Goal: Check status: Check status

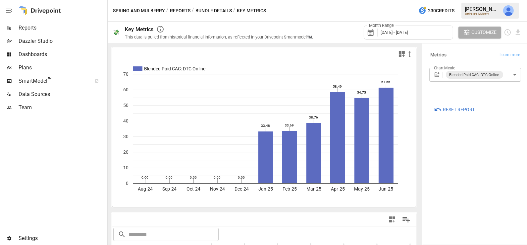
click at [509, 0] on body "Reports Dazzler Studio Dashboards Plans SmartModel ™ Data Sources Team Settings…" at bounding box center [263, 0] width 527 height 0
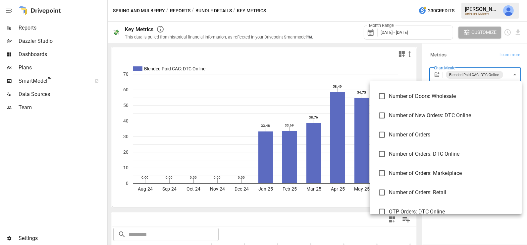
scroll to position [915, 0]
click at [356, 44] on div at bounding box center [263, 122] width 527 height 245
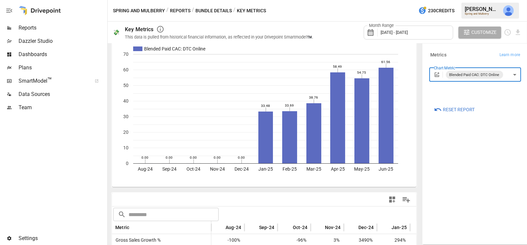
scroll to position [0, 0]
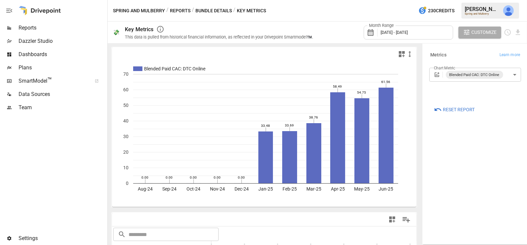
click at [343, 36] on div "Month Range [DATE] - [DATE] Customize" at bounding box center [421, 33] width 201 height 22
click at [386, 34] on span "[DATE] - [DATE]" at bounding box center [394, 32] width 27 height 5
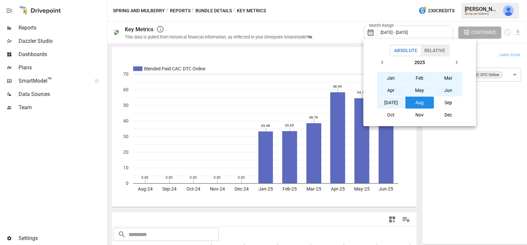
click at [435, 50] on button "Relative" at bounding box center [435, 50] width 28 height 10
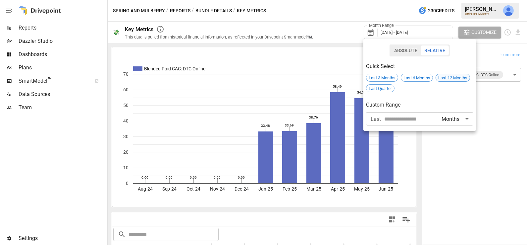
click at [447, 76] on span "Last 12 Months" at bounding box center [453, 77] width 34 height 5
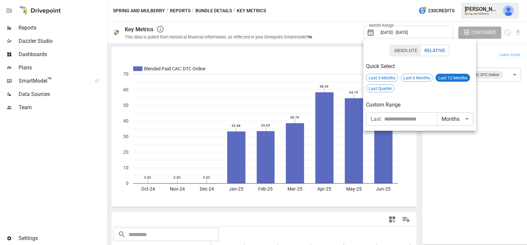
click at [489, 92] on div at bounding box center [263, 122] width 527 height 245
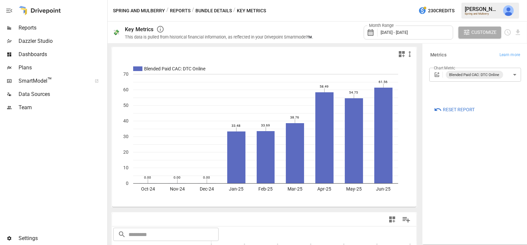
click at [507, 0] on body "Reports Dazzler Studio Dashboards Plans SmartModel ™ Data Sources Team Settings…" at bounding box center [263, 0] width 527 height 0
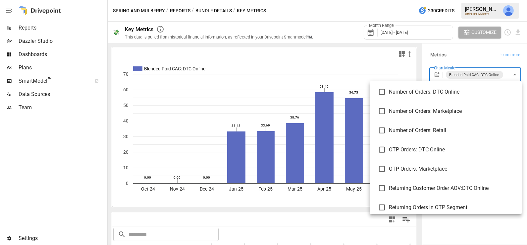
scroll to position [959, 0]
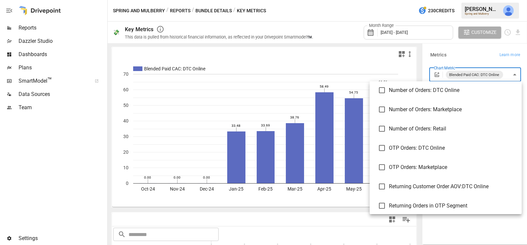
click at [328, 56] on div at bounding box center [263, 122] width 527 height 245
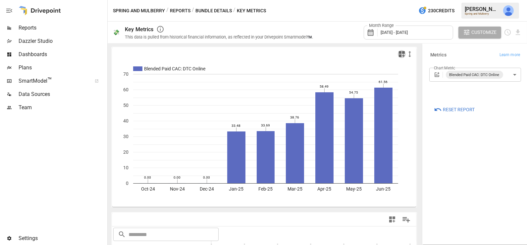
click at [404, 52] on icon "button" at bounding box center [402, 54] width 6 height 6
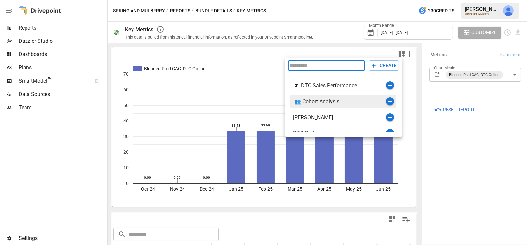
scroll to position [8, 0]
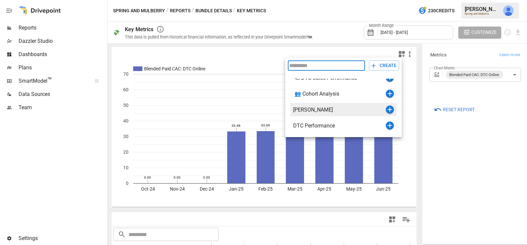
click at [391, 108] on icon "button" at bounding box center [390, 109] width 8 height 8
